Goal: Transaction & Acquisition: Purchase product/service

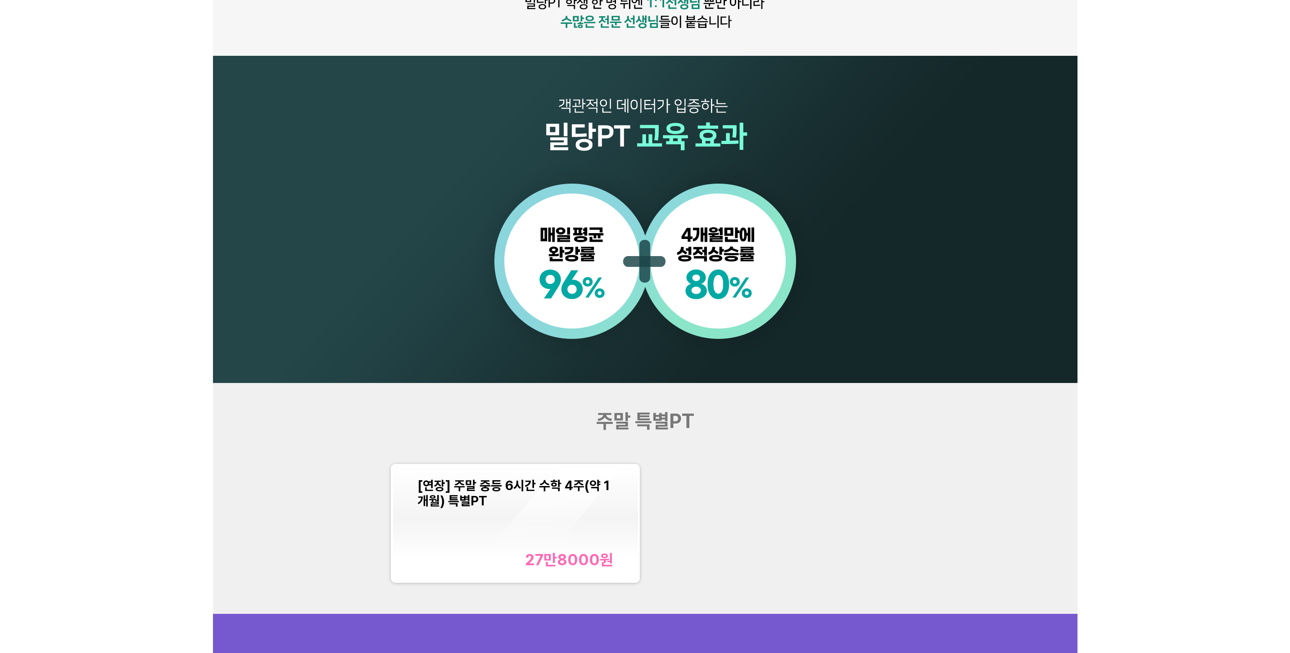
scroll to position [901, 0]
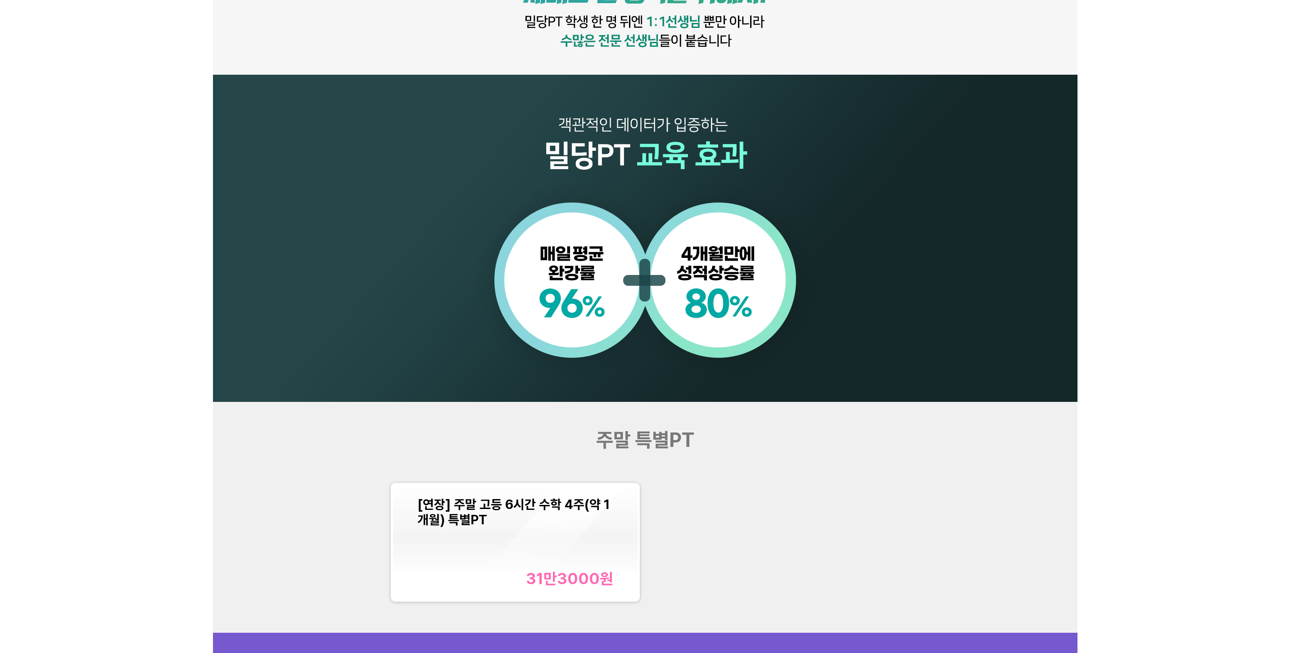
scroll to position [946, 0]
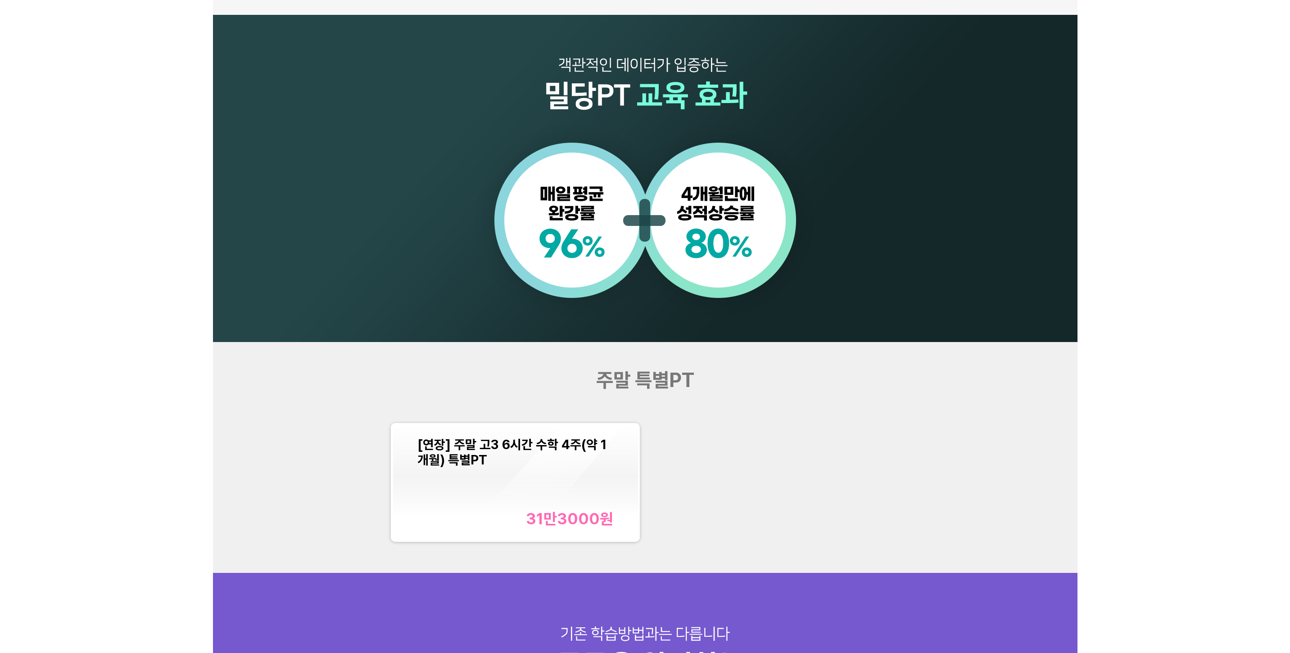
scroll to position [1036, 0]
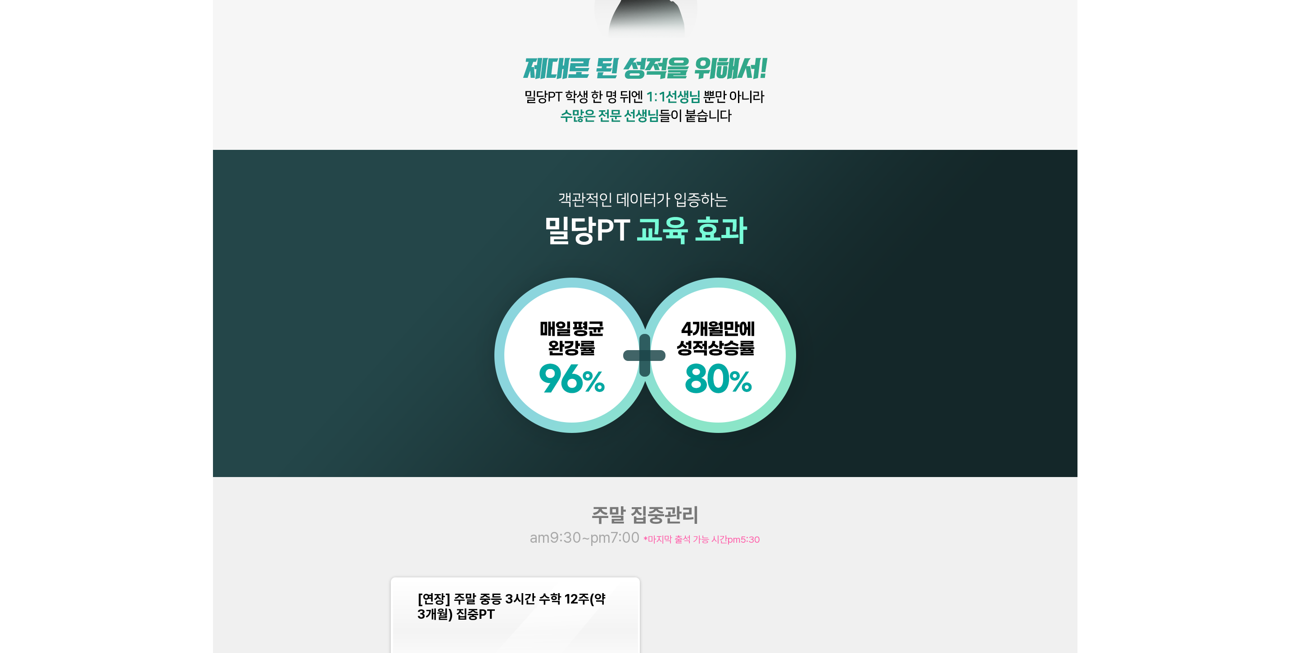
scroll to position [946, 0]
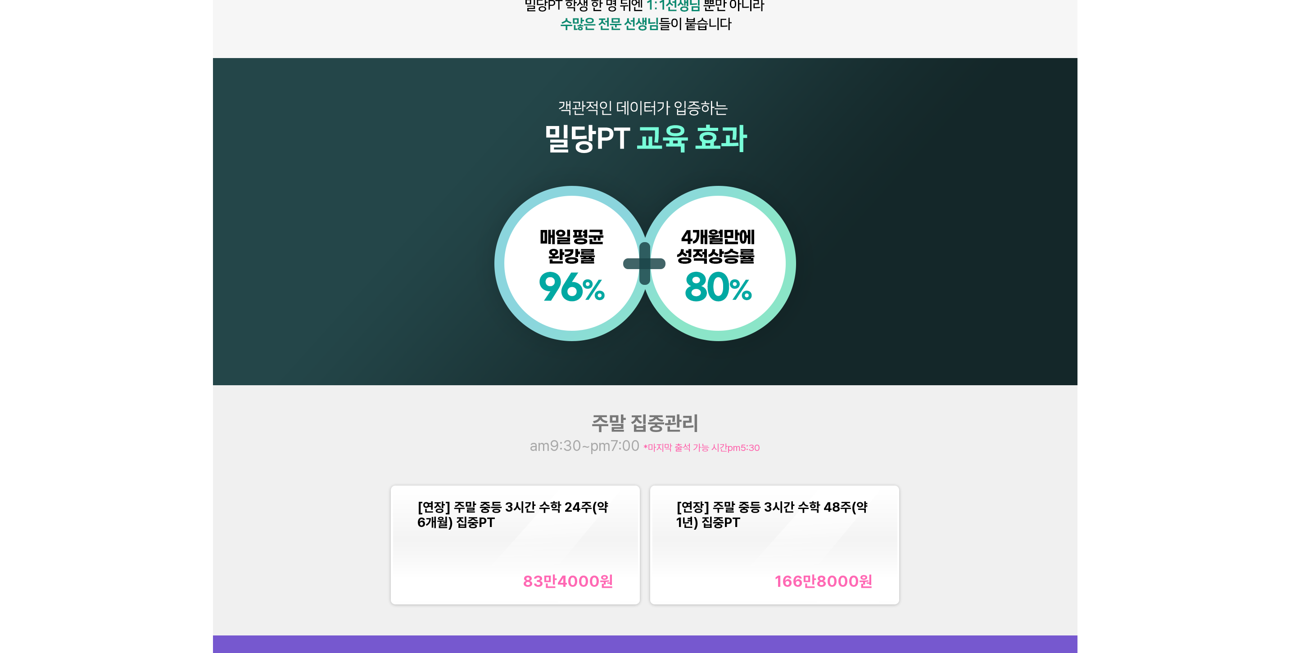
scroll to position [946, 0]
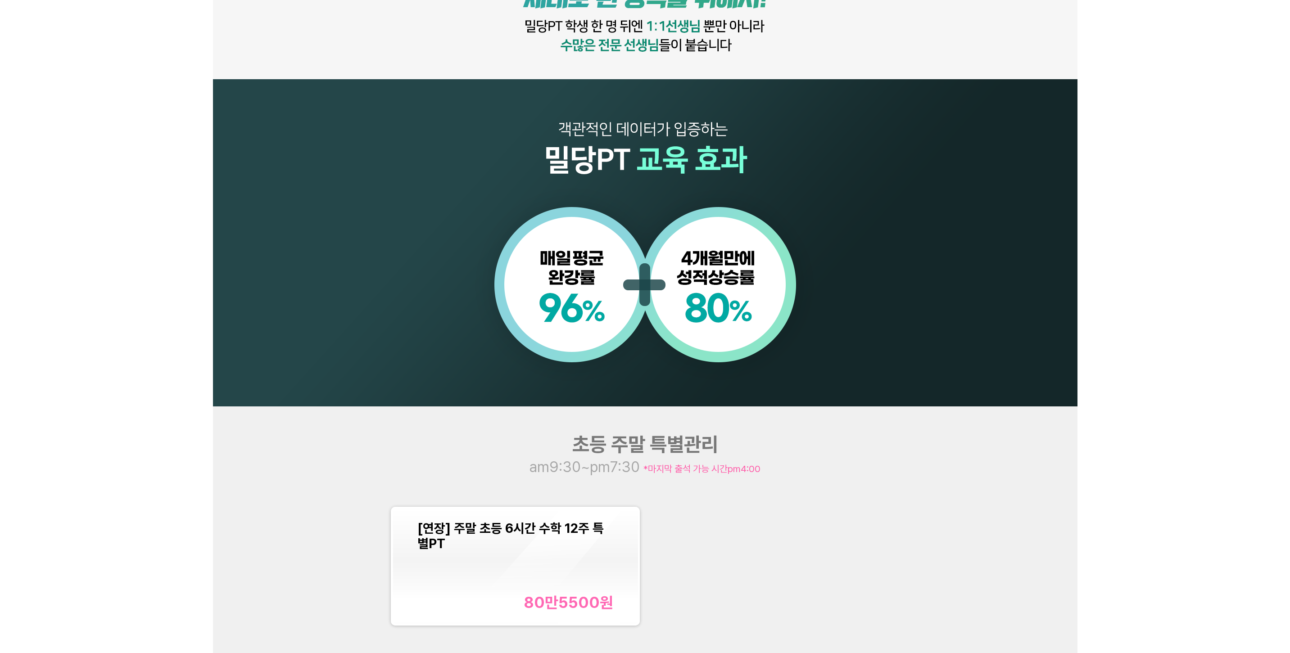
scroll to position [946, 0]
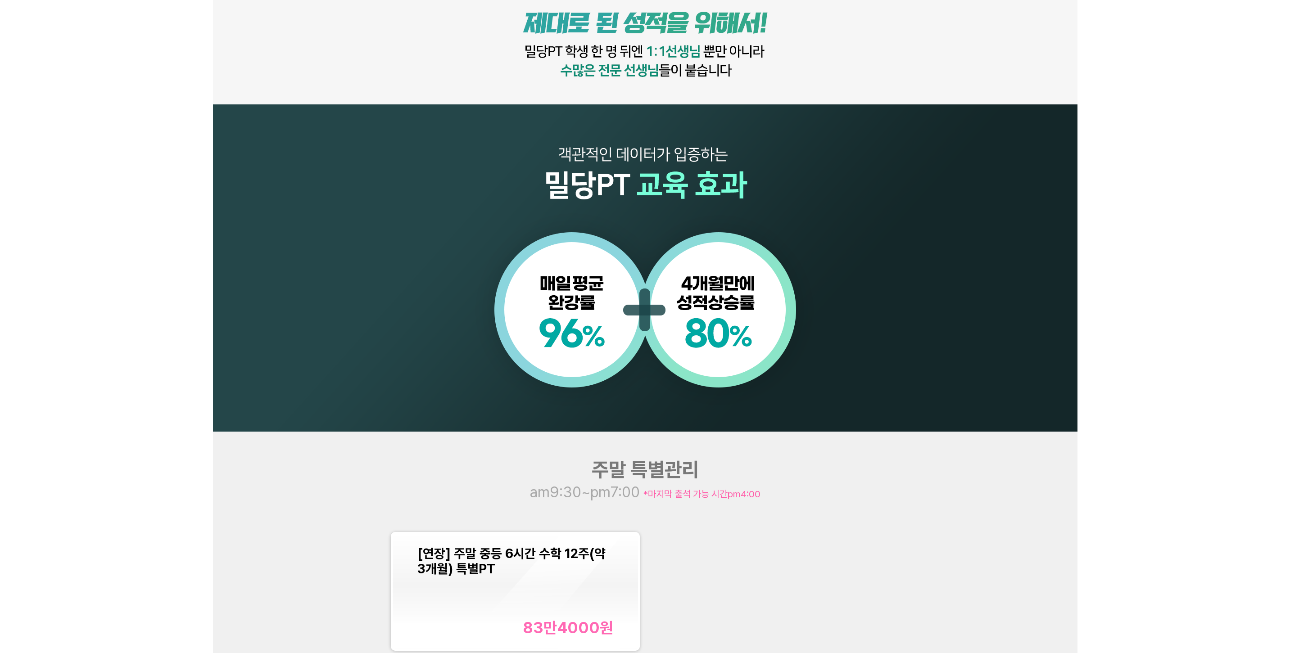
scroll to position [946, 0]
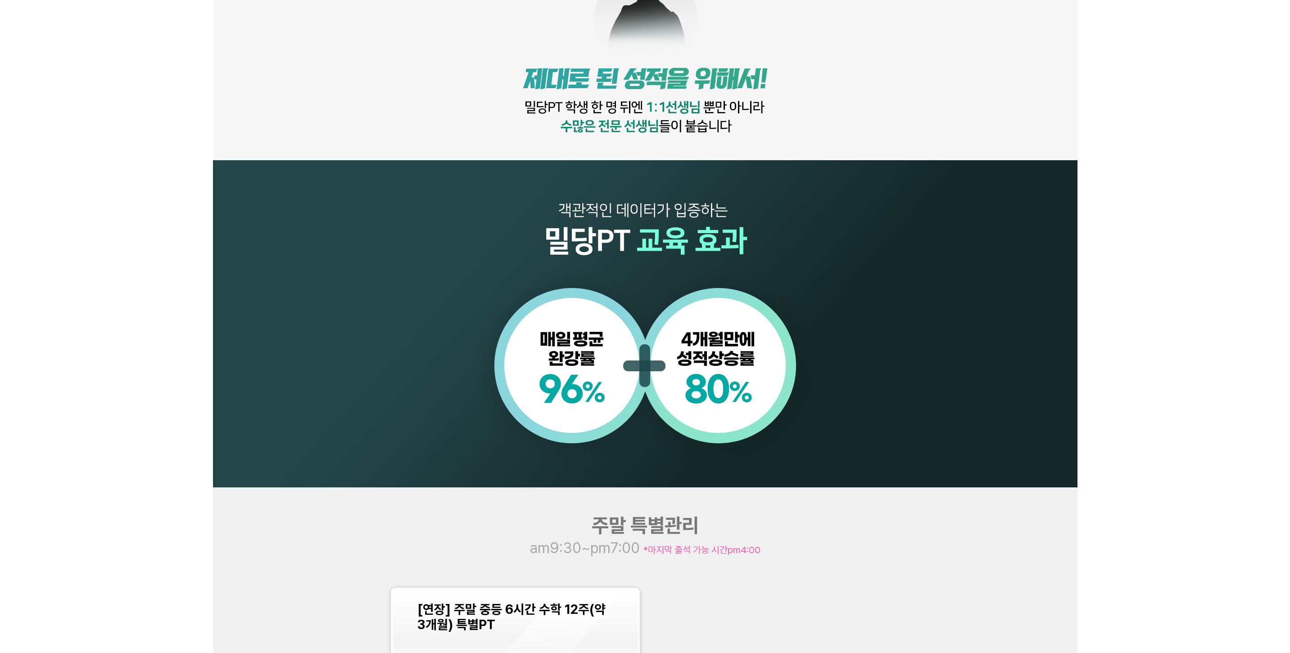
scroll to position [811, 0]
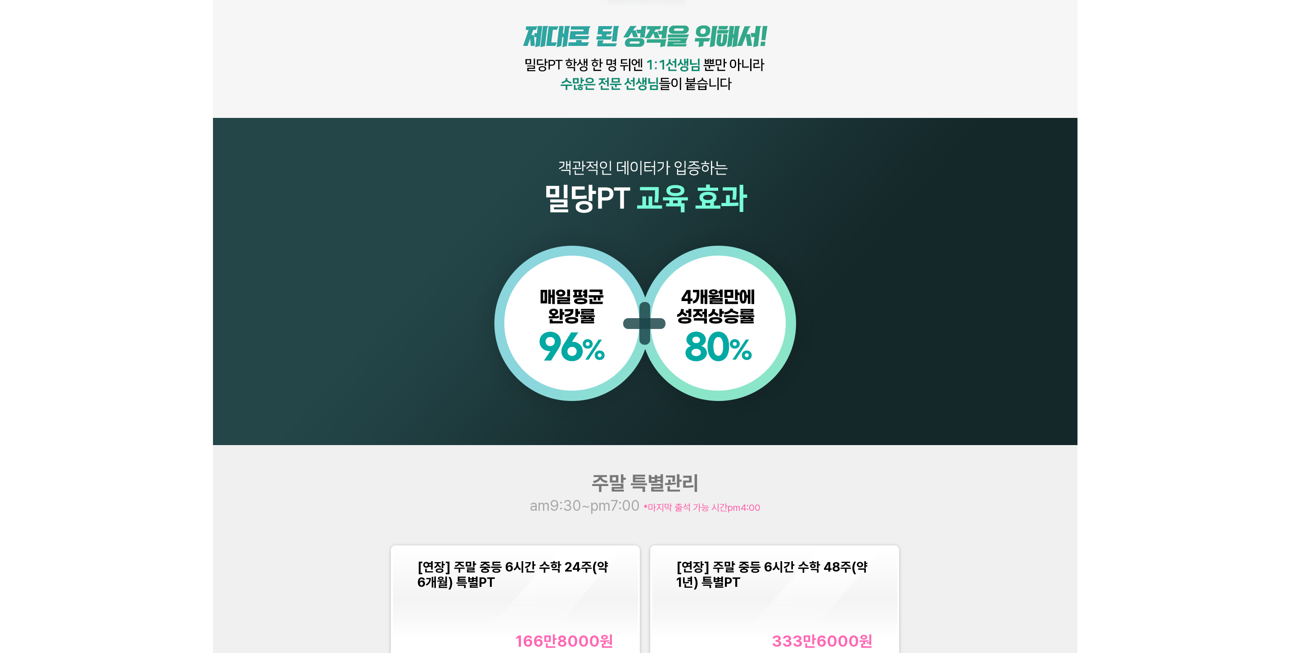
scroll to position [856, 0]
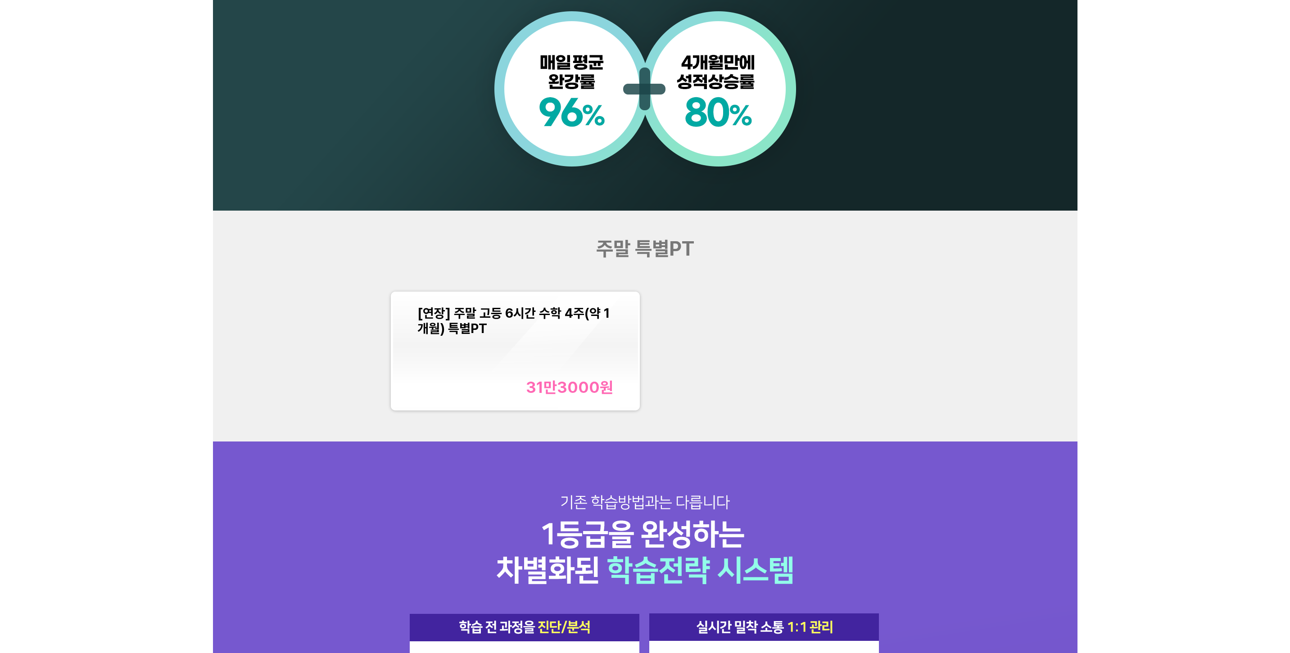
scroll to position [1126, 0]
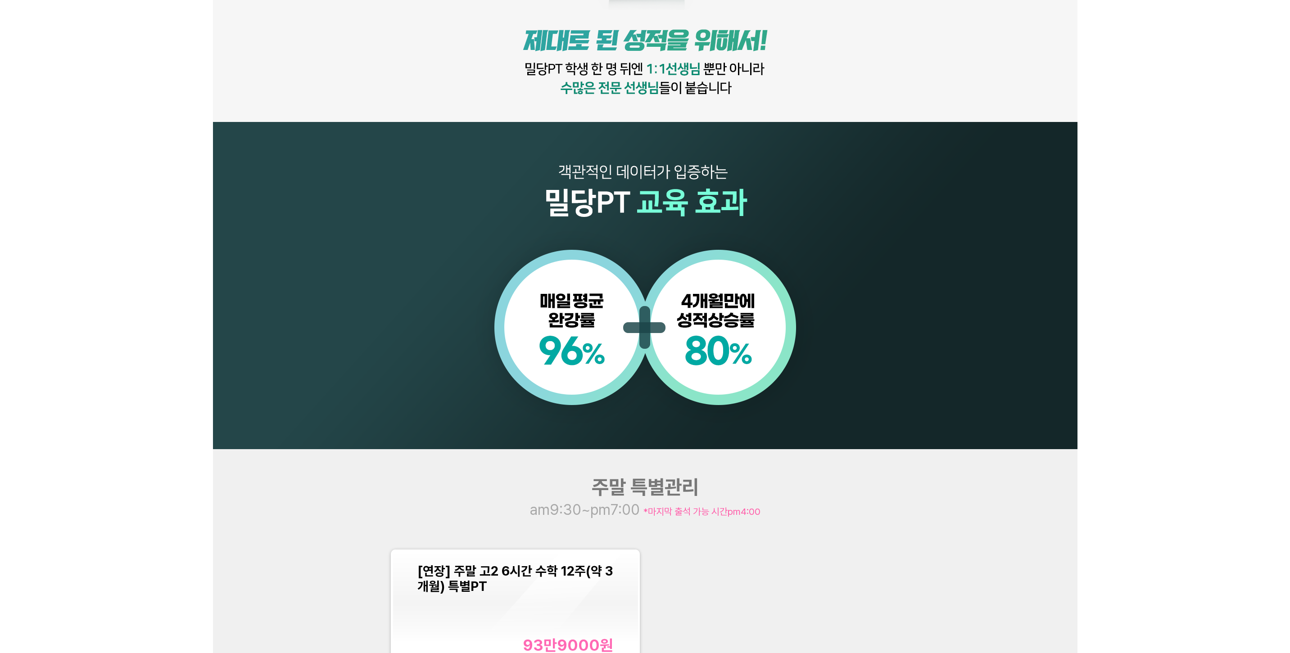
scroll to position [856, 0]
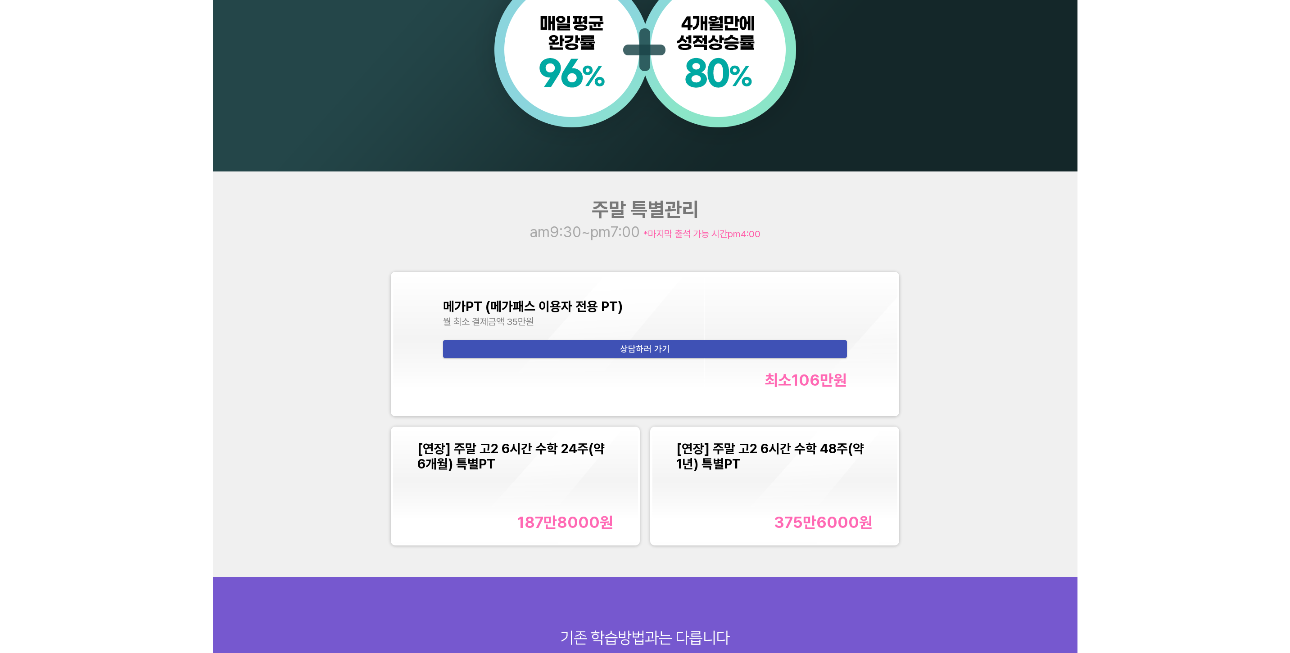
scroll to position [991, 0]
